Goal: Information Seeking & Learning: Check status

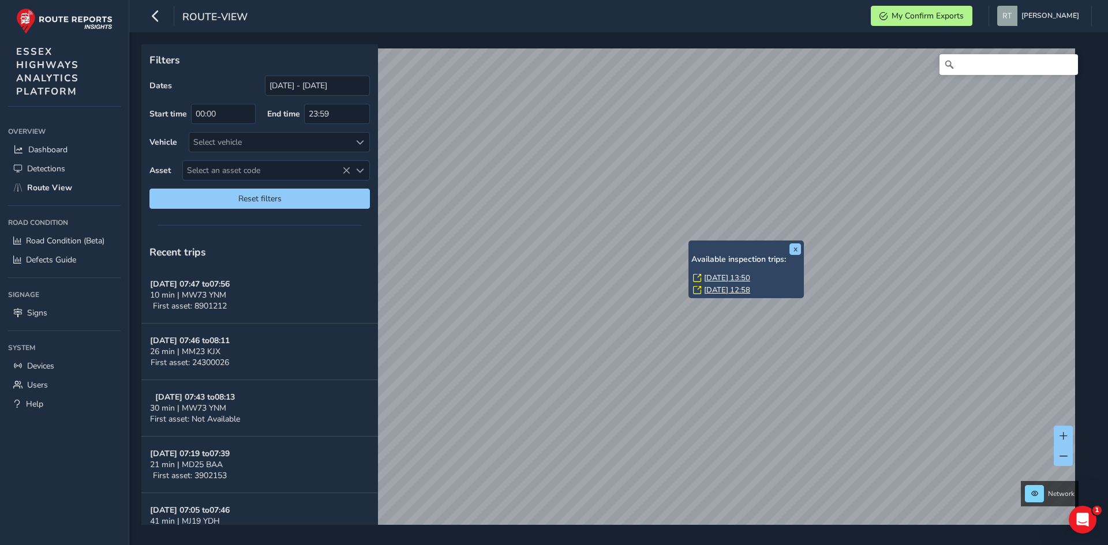
click at [718, 279] on link "Tue, 26 Aug, 13:50" at bounding box center [727, 278] width 46 height 10
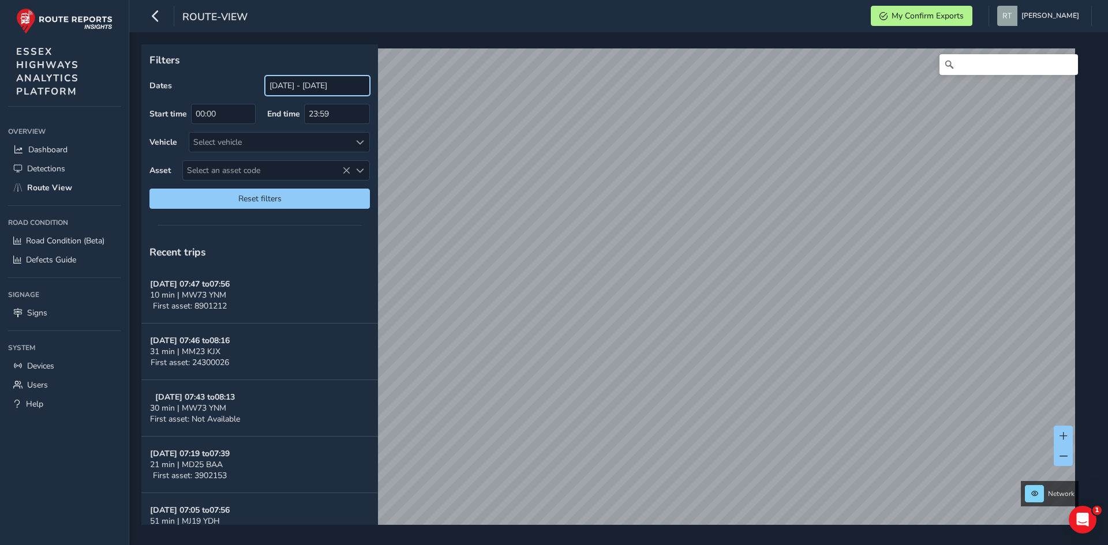
click at [305, 79] on input "[DATE] - [DATE]" at bounding box center [317, 86] width 105 height 20
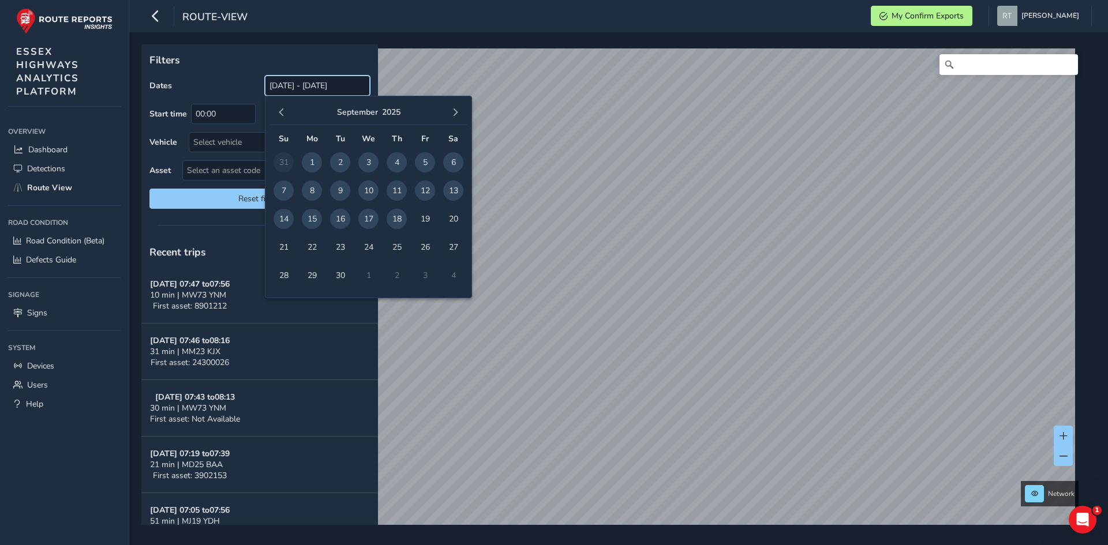
click at [312, 84] on input "[DATE] - [DATE]" at bounding box center [317, 86] width 105 height 20
click at [283, 111] on span "button" at bounding box center [281, 112] width 8 height 8
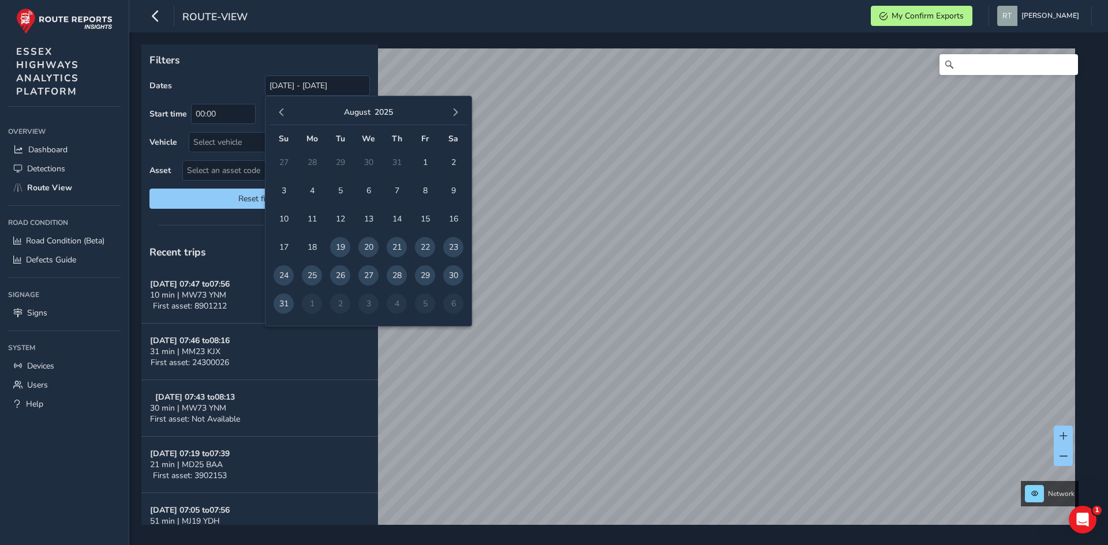
click at [284, 111] on span "button" at bounding box center [281, 112] width 8 height 8
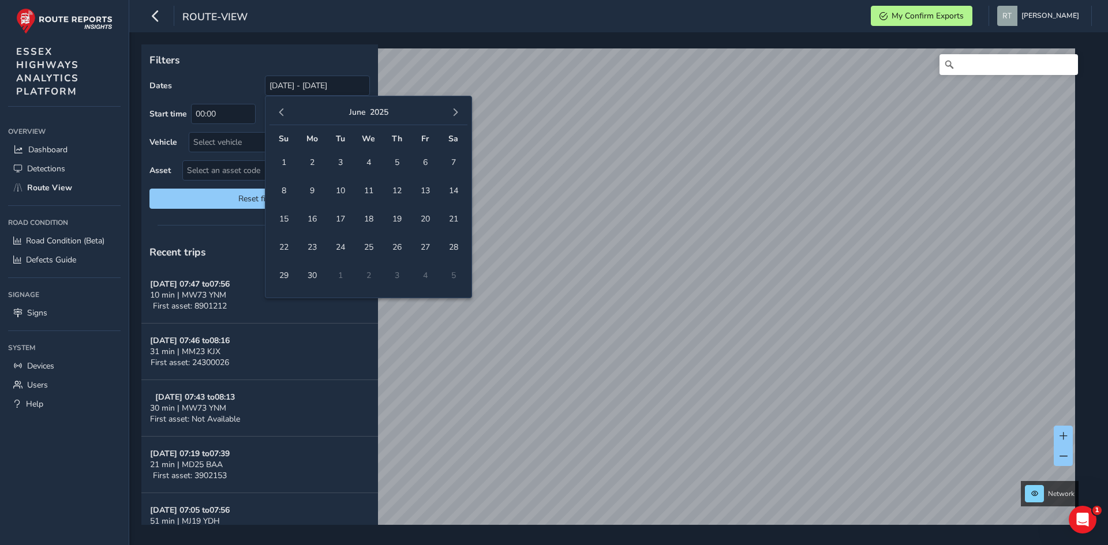
click at [284, 111] on span "button" at bounding box center [281, 112] width 8 height 8
click at [284, 110] on span "button" at bounding box center [281, 112] width 8 height 8
click at [372, 162] on span "1" at bounding box center [368, 162] width 20 height 20
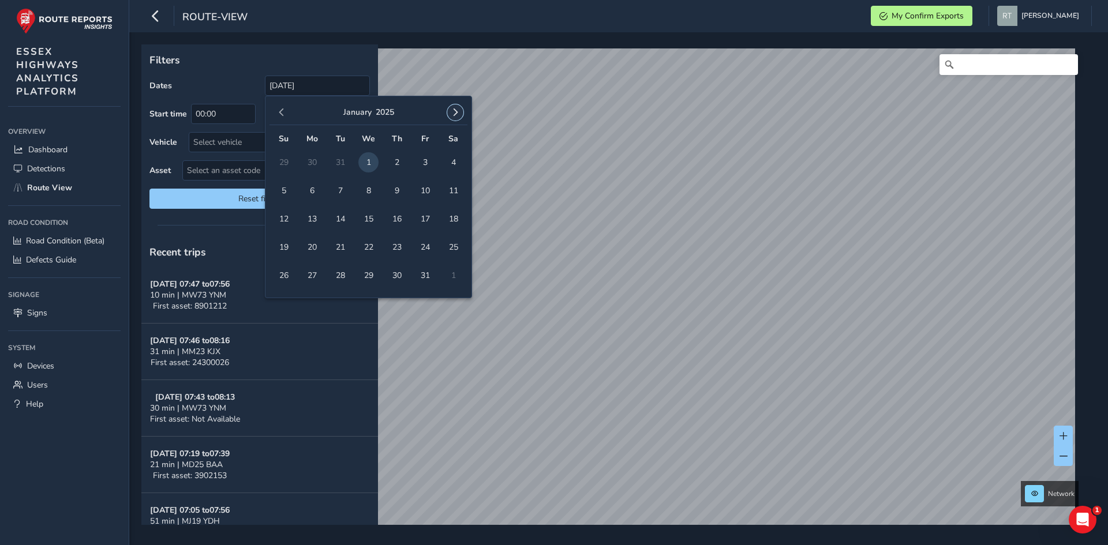
click at [456, 112] on span "button" at bounding box center [455, 112] width 8 height 8
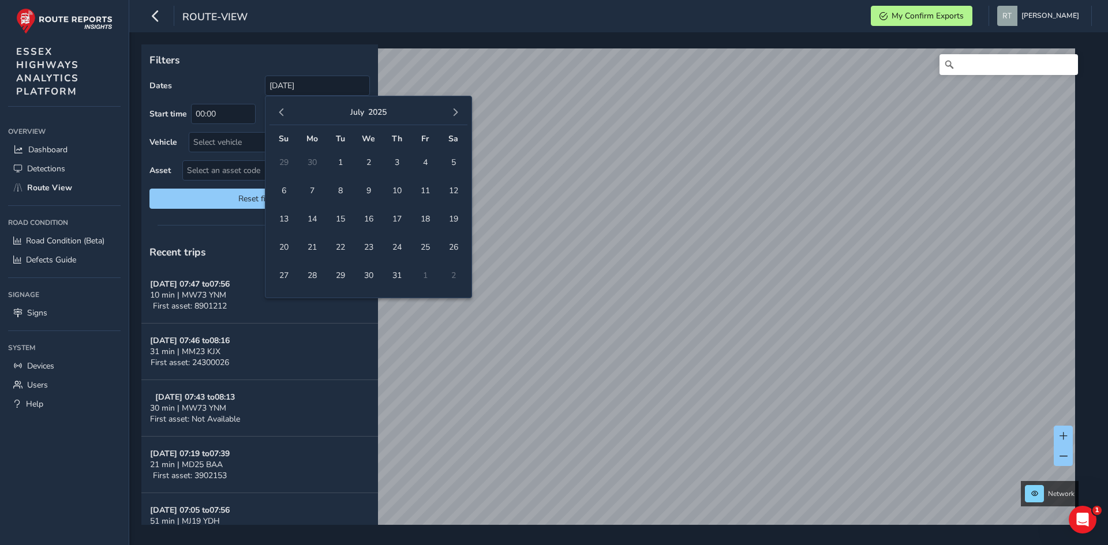
click at [456, 112] on span "button" at bounding box center [455, 112] width 8 height 8
click at [423, 193] on span "7" at bounding box center [425, 191] width 20 height 20
type input "01/01/2025 - 07/11/2025"
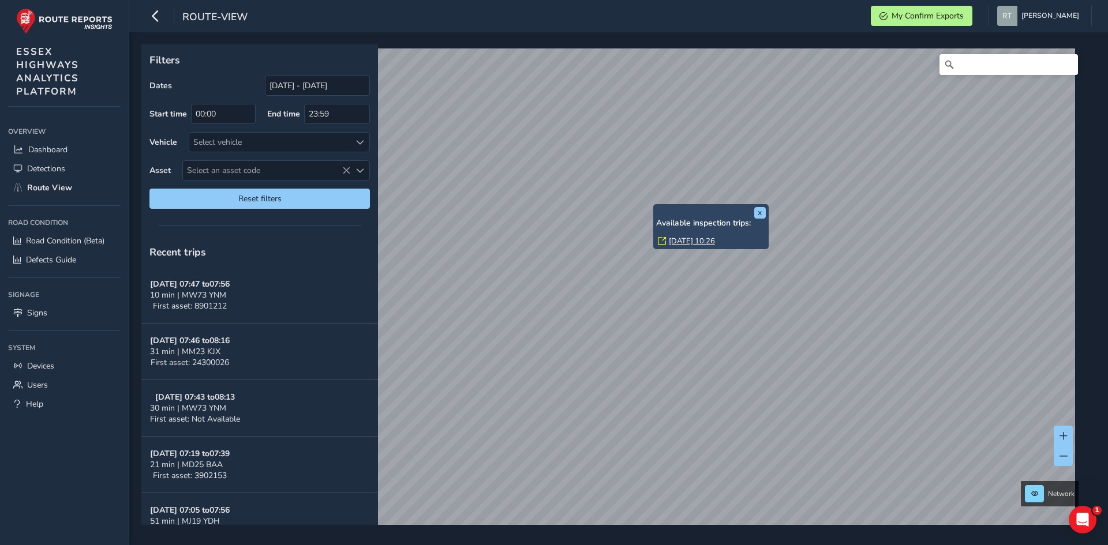
click at [683, 237] on link "[DATE] 10:26" at bounding box center [692, 241] width 46 height 10
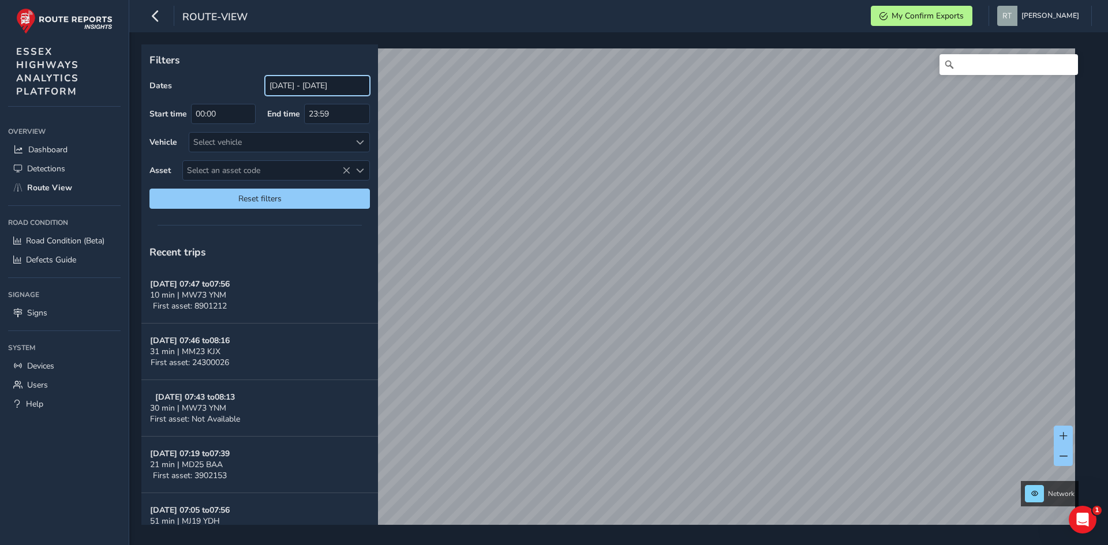
click at [279, 88] on input "[DATE] - [DATE]" at bounding box center [317, 86] width 105 height 20
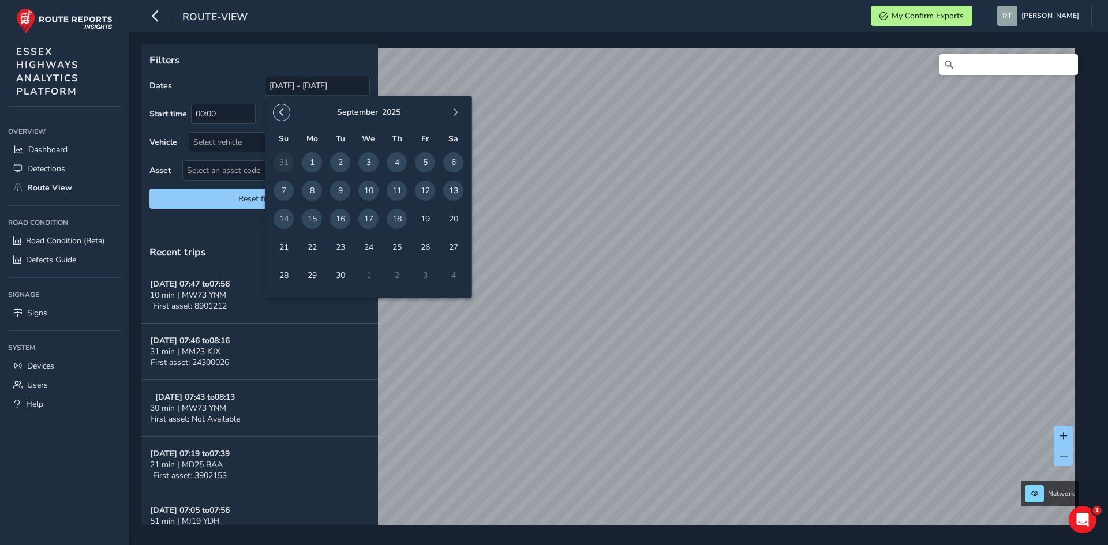
click at [283, 111] on span "button" at bounding box center [281, 112] width 8 height 8
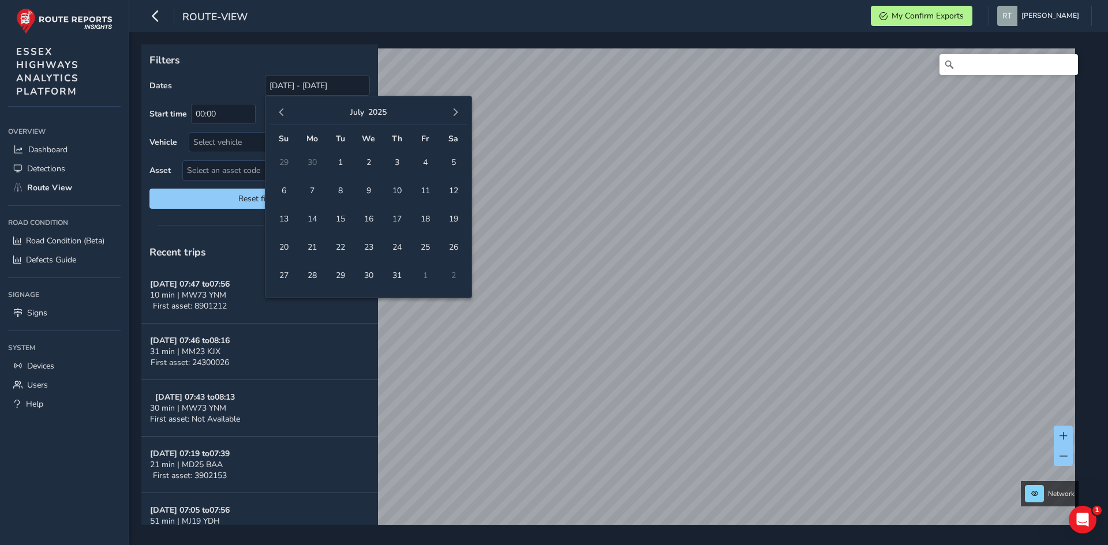
click at [283, 111] on span "button" at bounding box center [281, 112] width 8 height 8
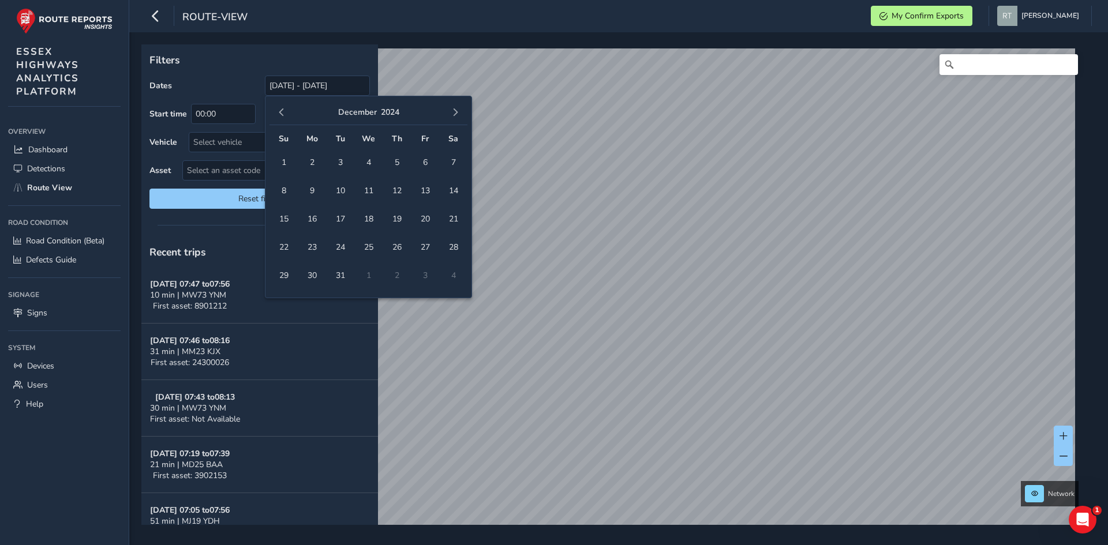
click at [283, 111] on span "button" at bounding box center [281, 112] width 8 height 8
click at [342, 165] on span "1" at bounding box center [340, 162] width 20 height 20
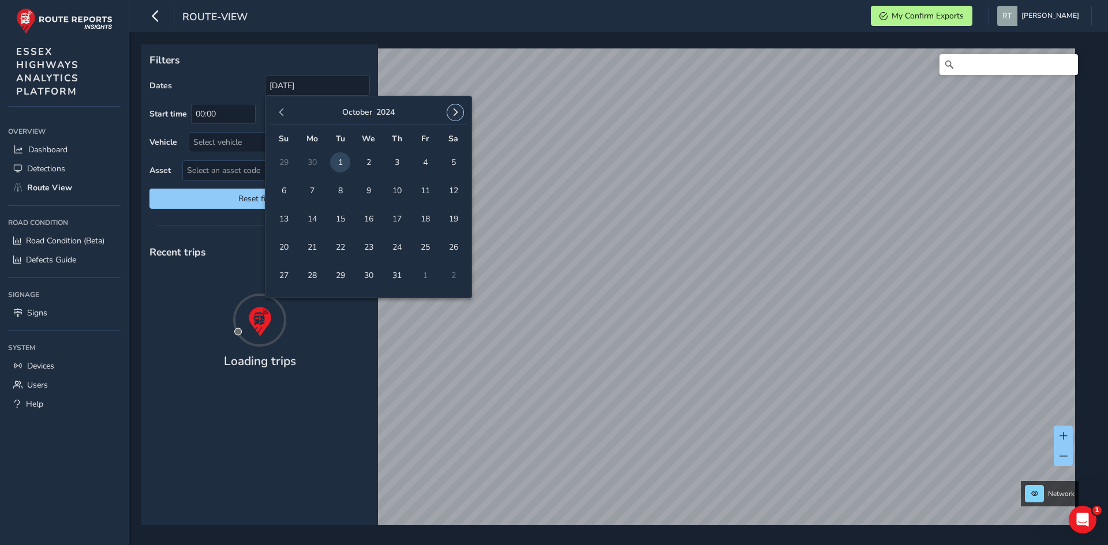
click at [457, 110] on span "button" at bounding box center [455, 112] width 8 height 8
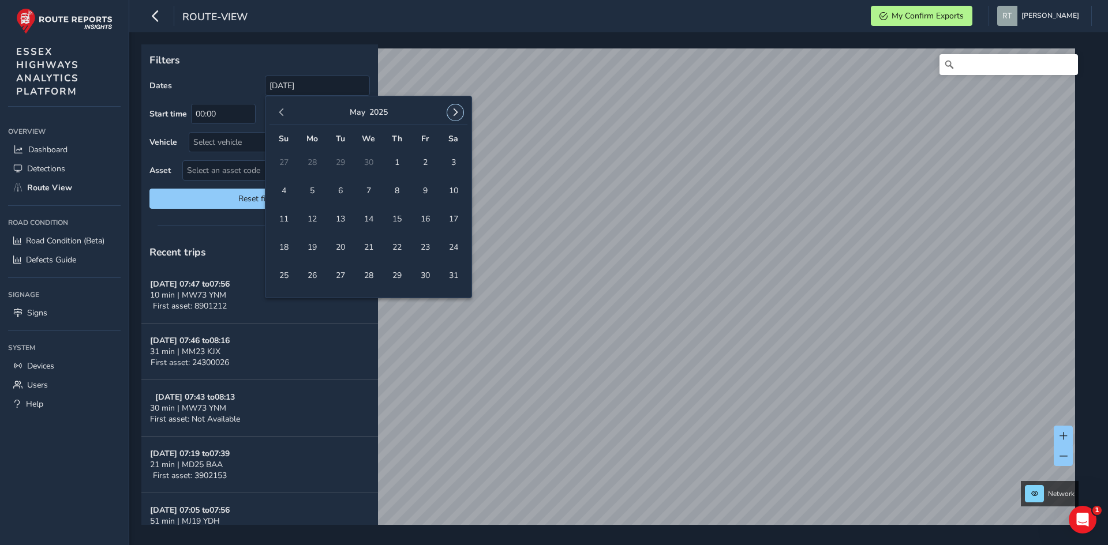
click at [453, 111] on span "button" at bounding box center [455, 112] width 8 height 8
click at [442, 275] on td "30" at bounding box center [453, 275] width 28 height 28
click at [447, 275] on span "30" at bounding box center [453, 275] width 20 height 20
type input "01/10/2024 - 30/08/2025"
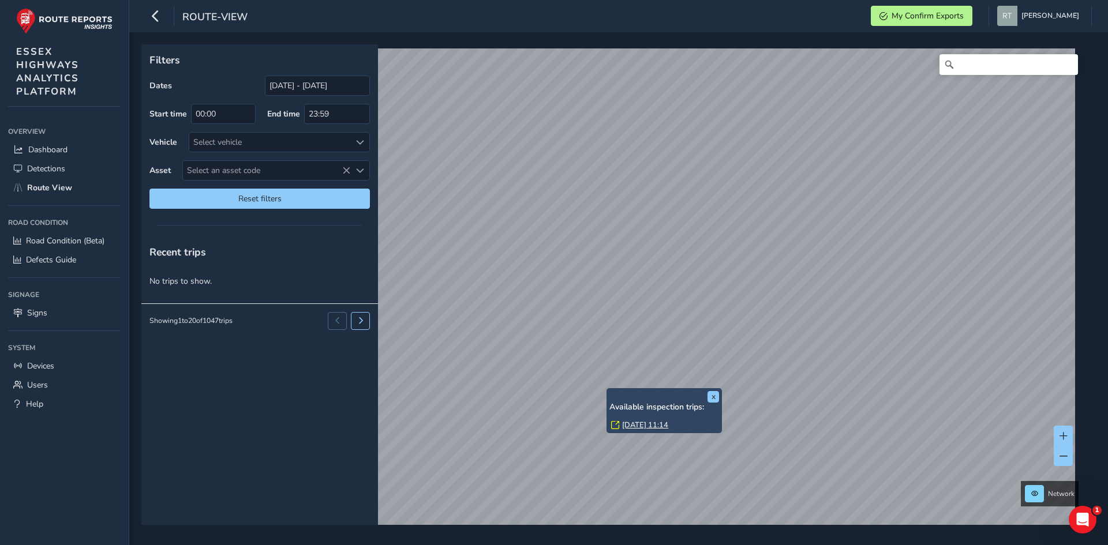
click at [639, 425] on link "[DATE] 11:14" at bounding box center [645, 425] width 46 height 10
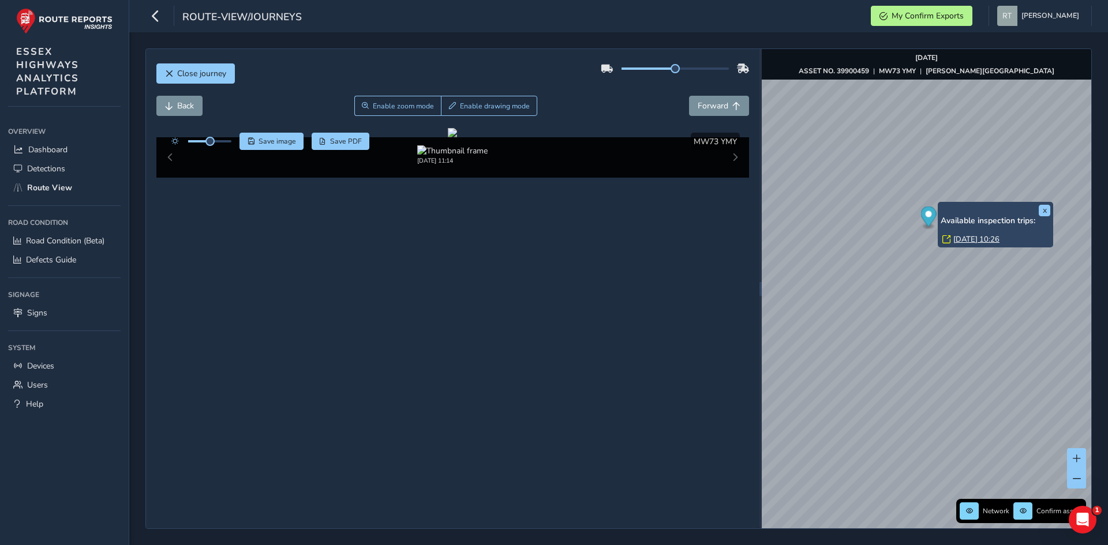
click at [963, 239] on link "[DATE] 10:26" at bounding box center [976, 239] width 46 height 10
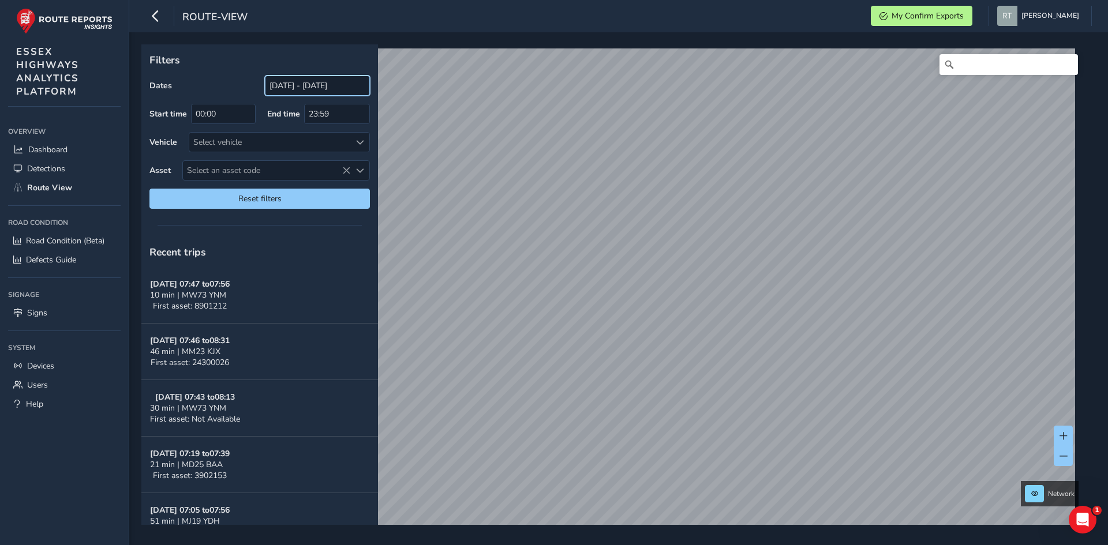
click at [310, 92] on input "[DATE] - [DATE]" at bounding box center [317, 86] width 105 height 20
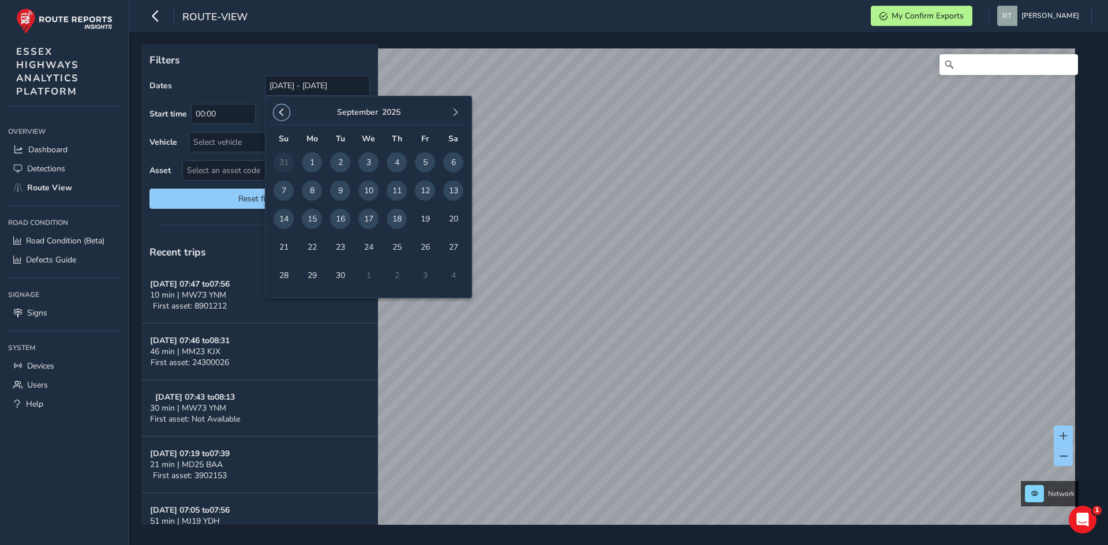
click at [275, 113] on button "button" at bounding box center [281, 112] width 16 height 16
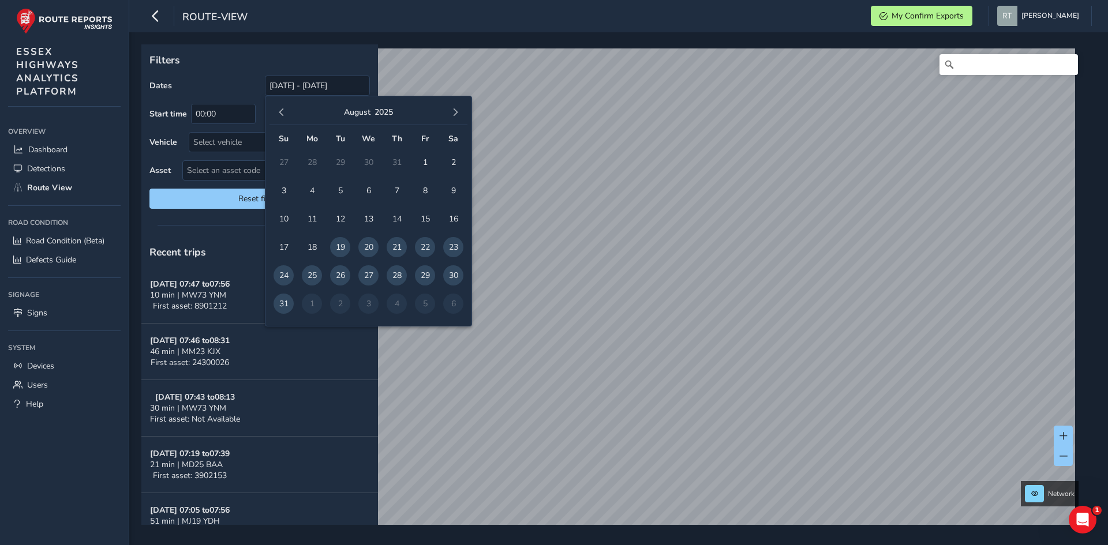
click at [275, 113] on button "button" at bounding box center [281, 112] width 16 height 16
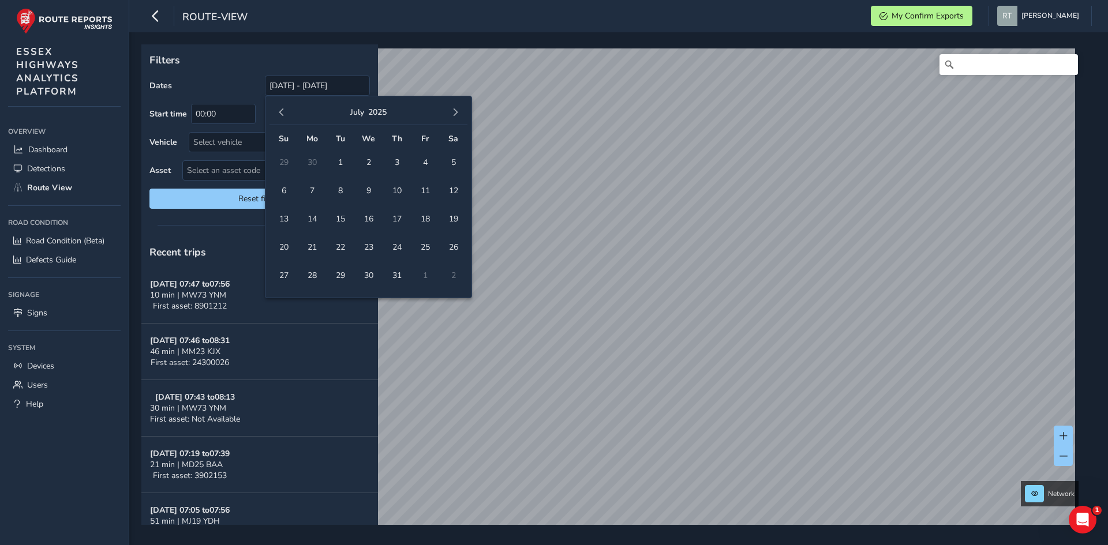
click at [275, 113] on button "button" at bounding box center [281, 112] width 16 height 16
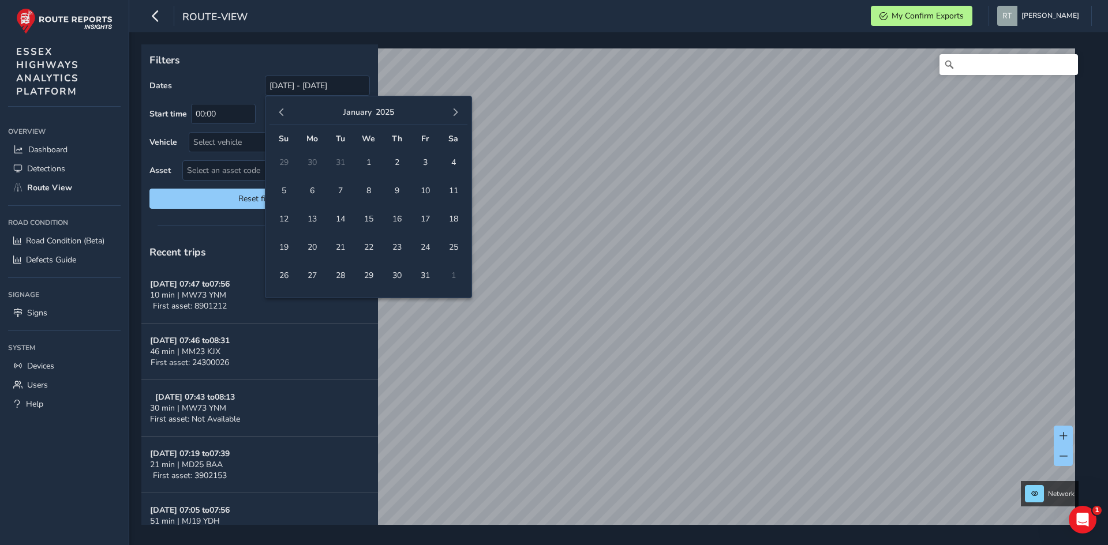
click at [275, 113] on button "button" at bounding box center [281, 112] width 16 height 16
click at [431, 165] on span "1" at bounding box center [425, 162] width 20 height 20
click at [456, 111] on span "button" at bounding box center [455, 112] width 8 height 8
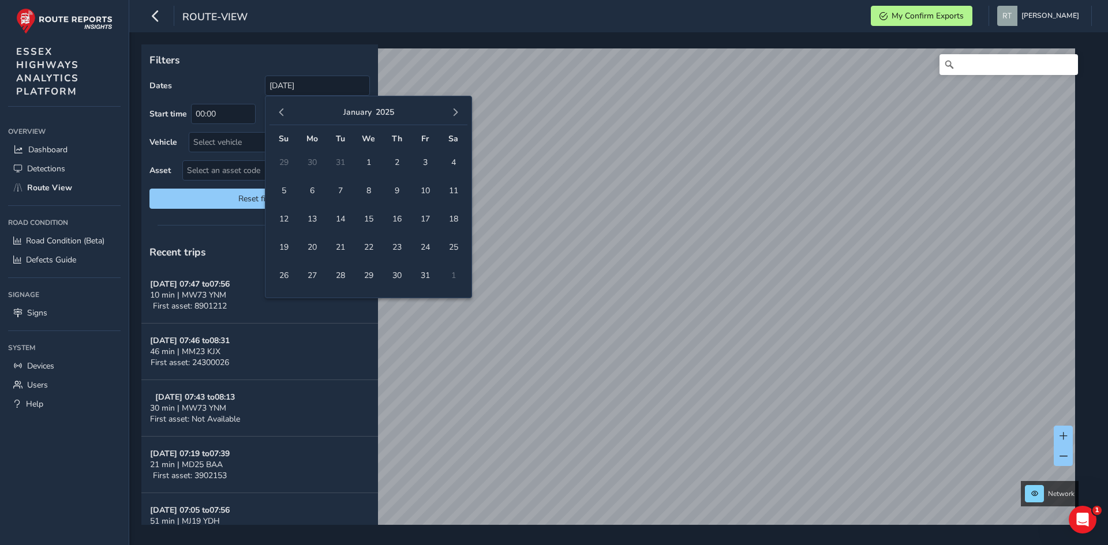
click at [456, 111] on span "button" at bounding box center [455, 112] width 8 height 8
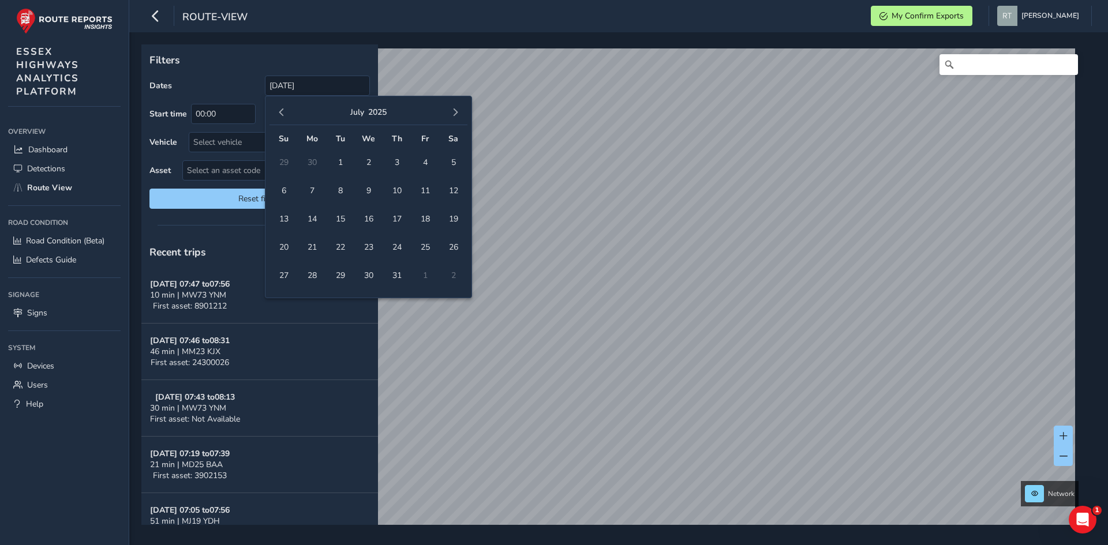
click at [456, 111] on span "button" at bounding box center [455, 112] width 8 height 8
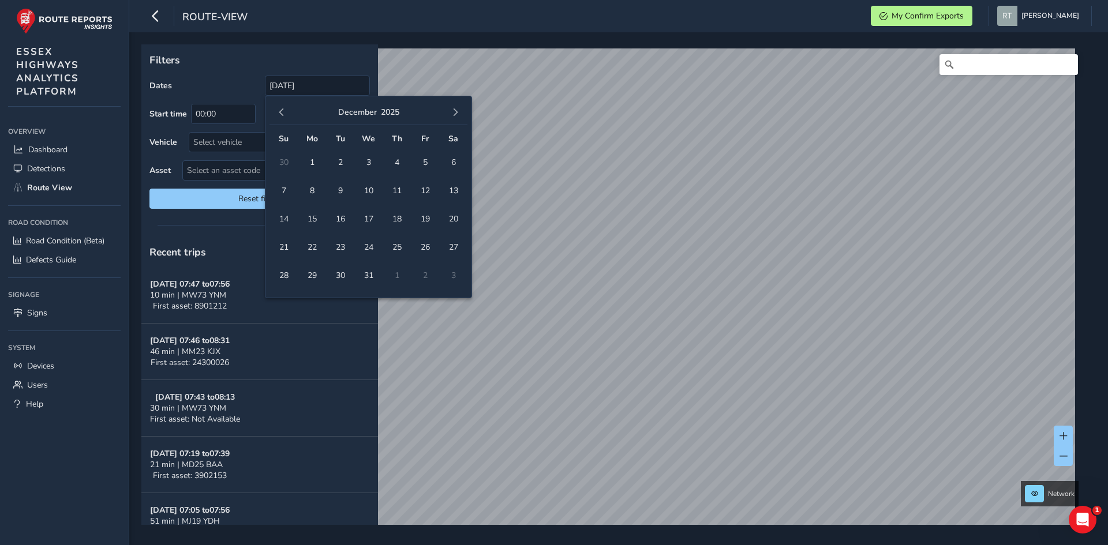
click at [456, 111] on span "button" at bounding box center [455, 112] width 8 height 8
click at [452, 114] on span "button" at bounding box center [455, 112] width 8 height 8
click at [287, 117] on button "button" at bounding box center [281, 112] width 16 height 16
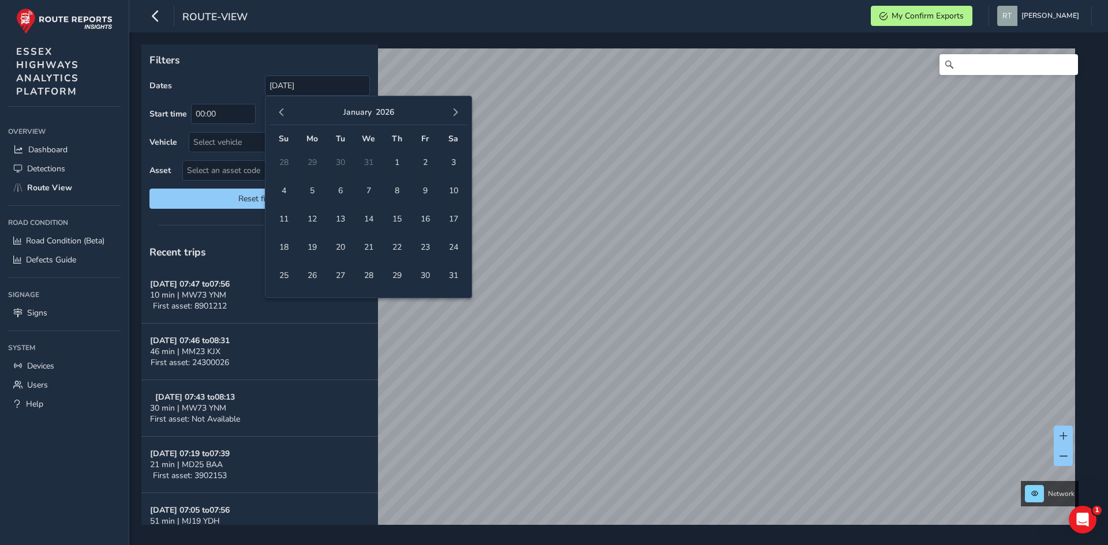
click at [287, 117] on button "button" at bounding box center [281, 112] width 16 height 16
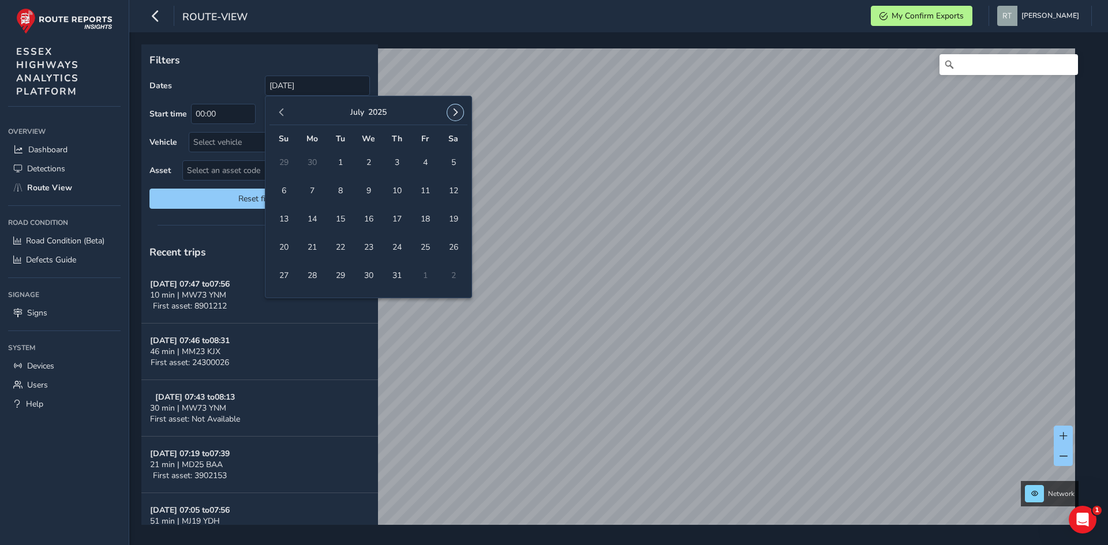
click at [452, 109] on span "button" at bounding box center [455, 112] width 8 height 8
click at [456, 248] on span "27" at bounding box center [453, 247] width 20 height 20
type input "[DATE] - [DATE]"
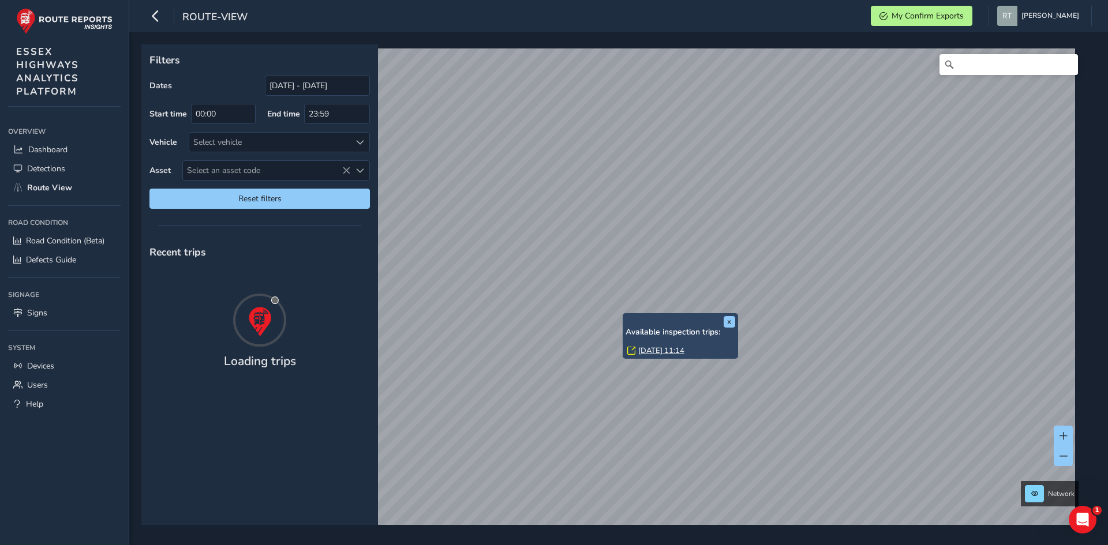
click at [655, 349] on link "[DATE] 11:14" at bounding box center [661, 351] width 46 height 10
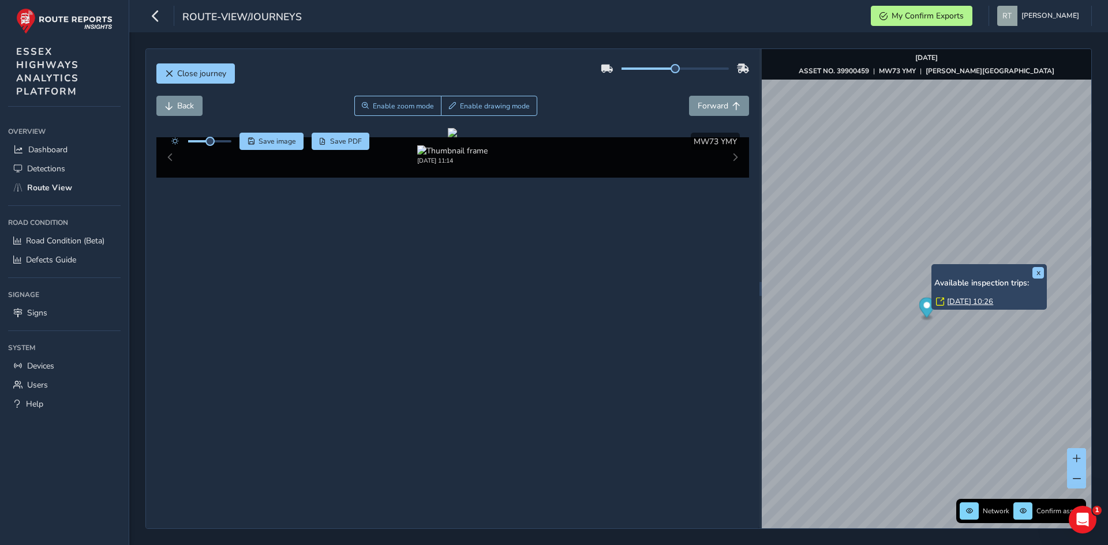
click at [959, 301] on link "[DATE] 10:26" at bounding box center [970, 302] width 46 height 10
